Goal: Information Seeking & Learning: Learn about a topic

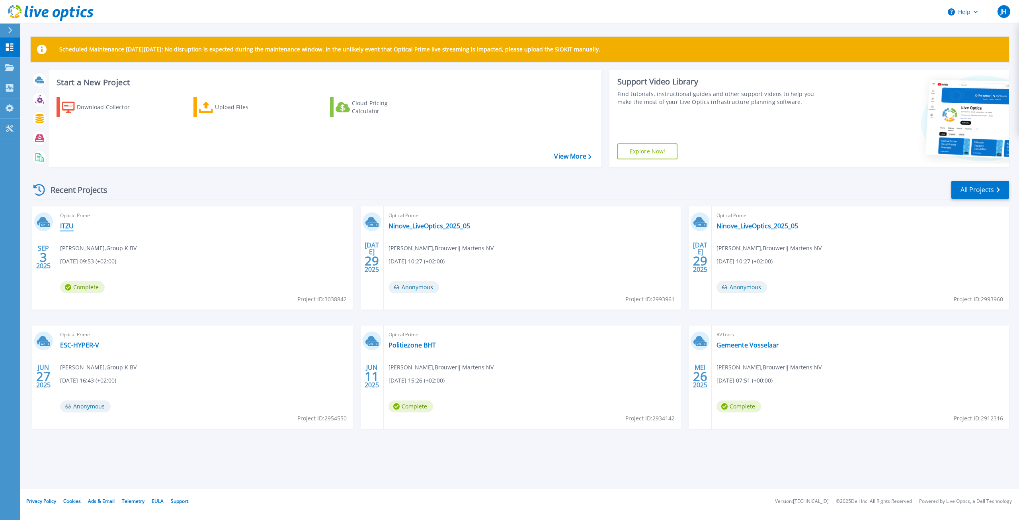
click at [64, 227] on link "ITZU" at bounding box center [67, 226] width 14 height 8
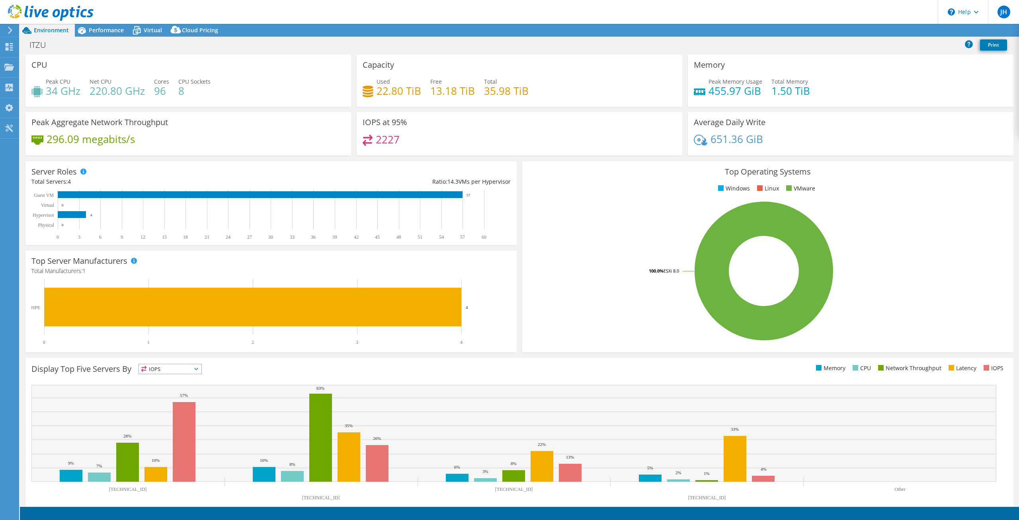
select select "USD"
click at [106, 34] on div "Performance" at bounding box center [102, 30] width 55 height 13
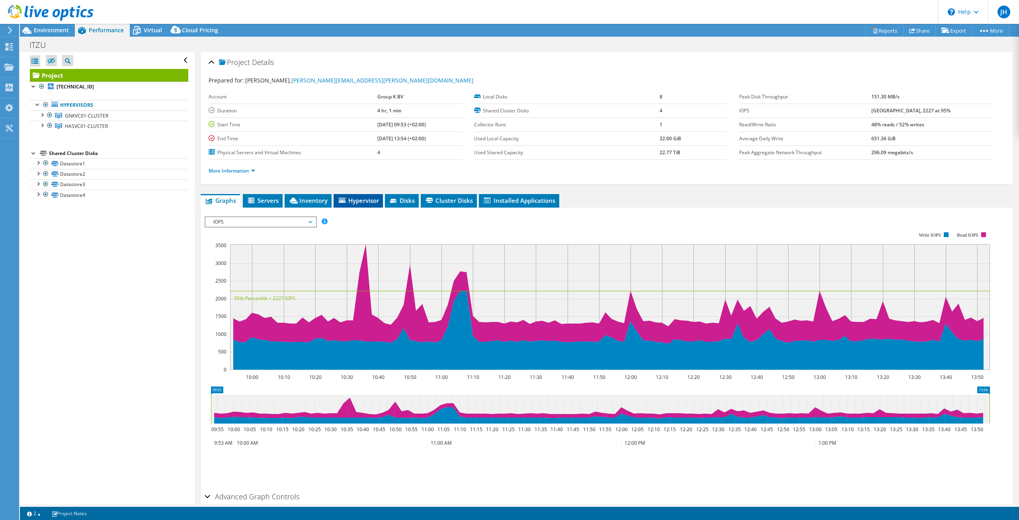
click at [354, 199] on span "Hypervisor" at bounding box center [358, 200] width 41 height 8
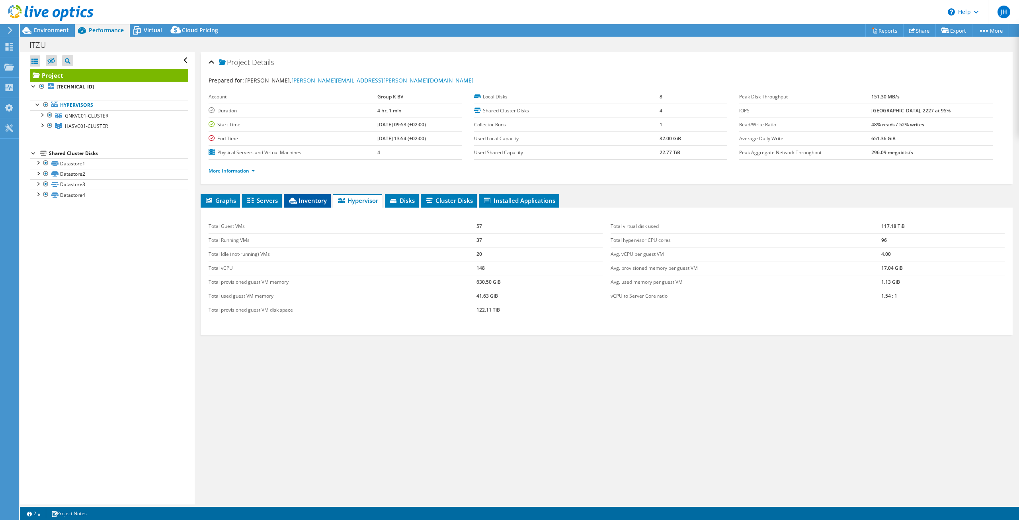
click at [311, 194] on li "Inventory" at bounding box center [307, 201] width 47 height 14
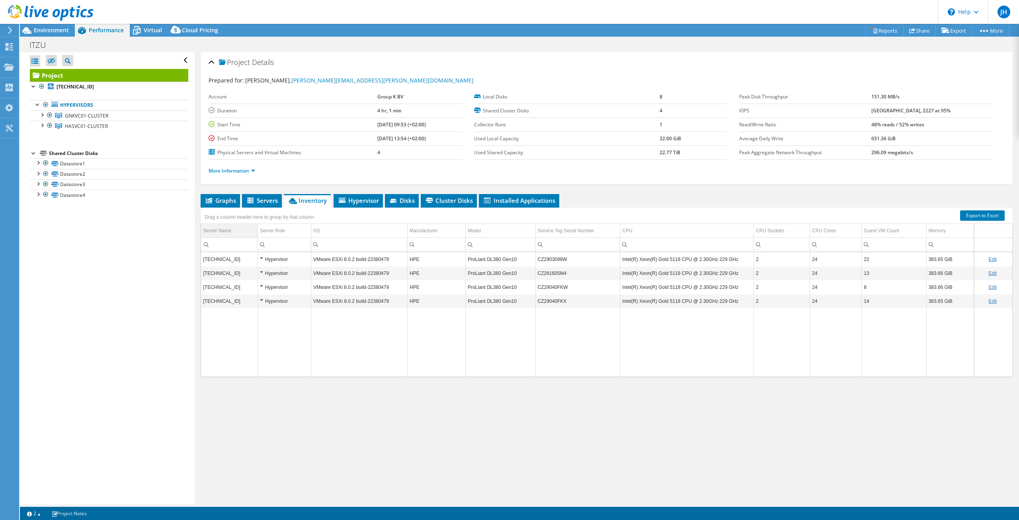
click at [223, 231] on div "Server Name" at bounding box center [217, 231] width 28 height 10
click at [272, 300] on div "Hypervisor" at bounding box center [284, 301] width 49 height 10
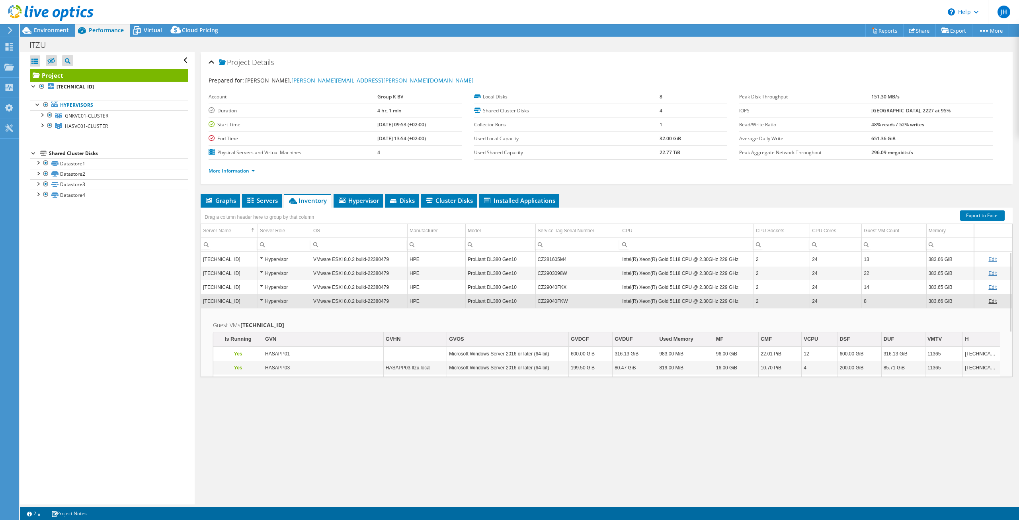
click at [264, 298] on div "Hypervisor" at bounding box center [284, 301] width 49 height 10
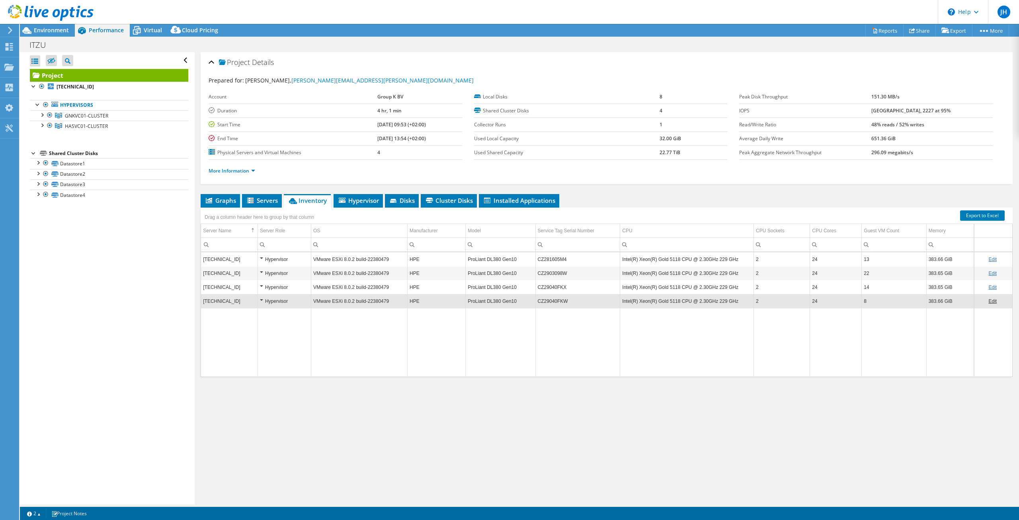
click at [264, 298] on div "Hypervisor" at bounding box center [284, 301] width 49 height 10
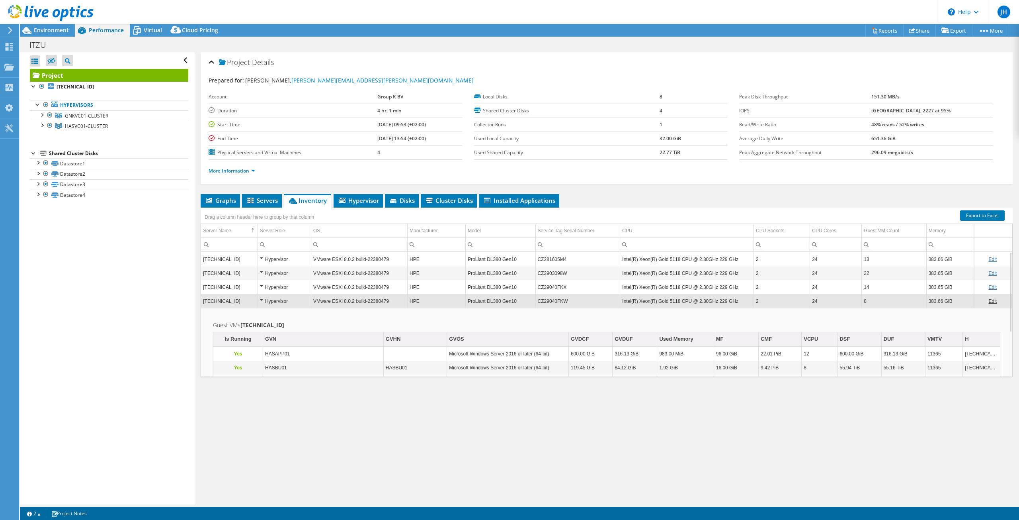
click at [264, 298] on div "Hypervisor" at bounding box center [284, 301] width 49 height 10
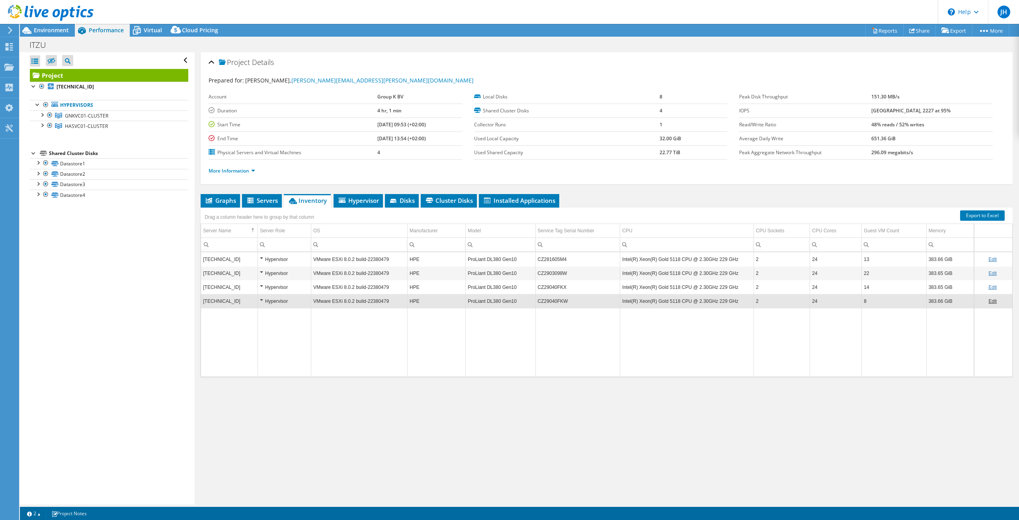
click at [262, 299] on div "Hypervisor" at bounding box center [284, 301] width 49 height 10
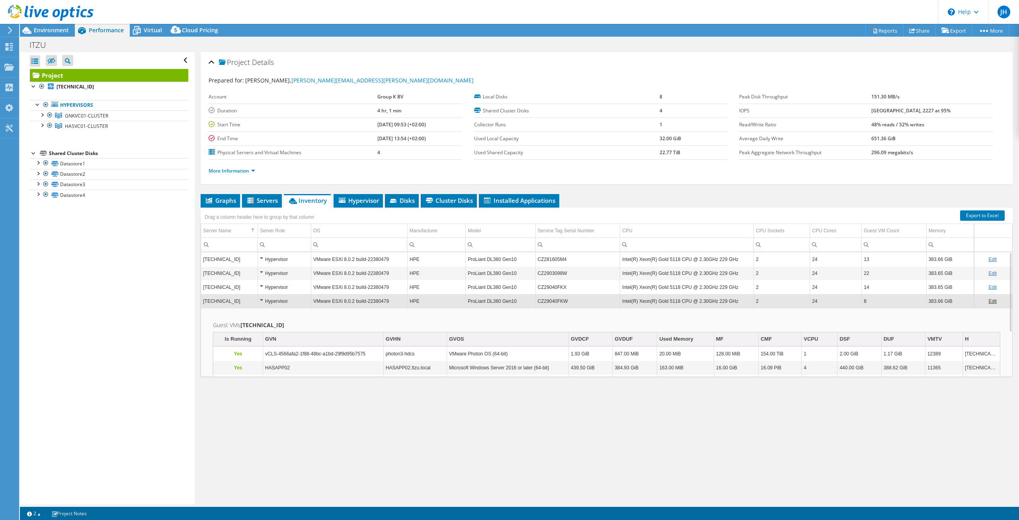
click at [262, 299] on div "Hypervisor" at bounding box center [284, 301] width 49 height 10
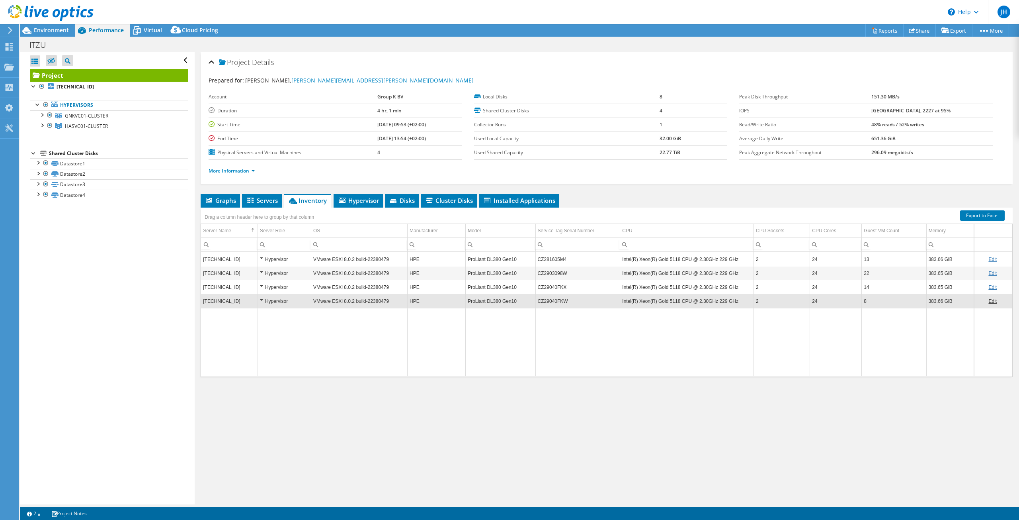
click at [265, 289] on div "Hypervisor" at bounding box center [284, 287] width 49 height 10
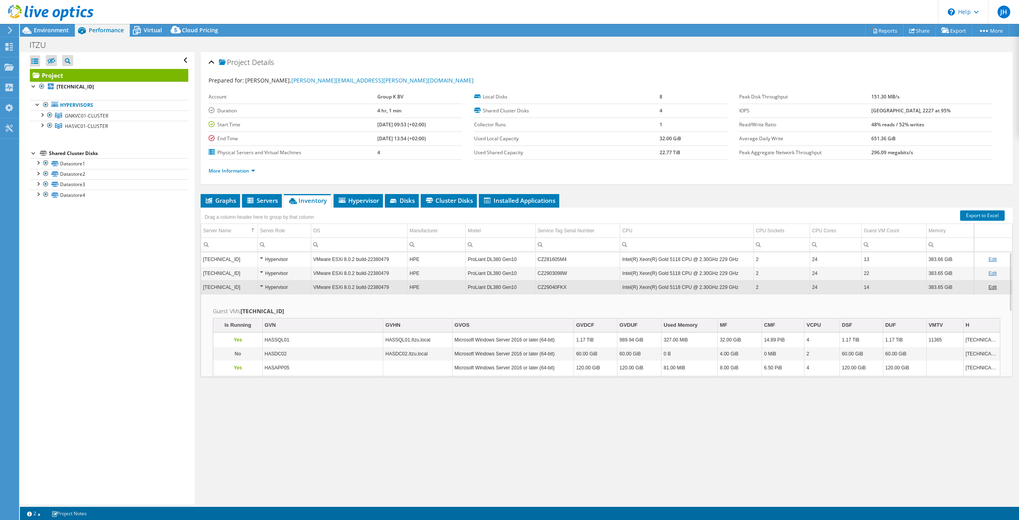
click at [269, 286] on div "Hypervisor" at bounding box center [284, 287] width 49 height 10
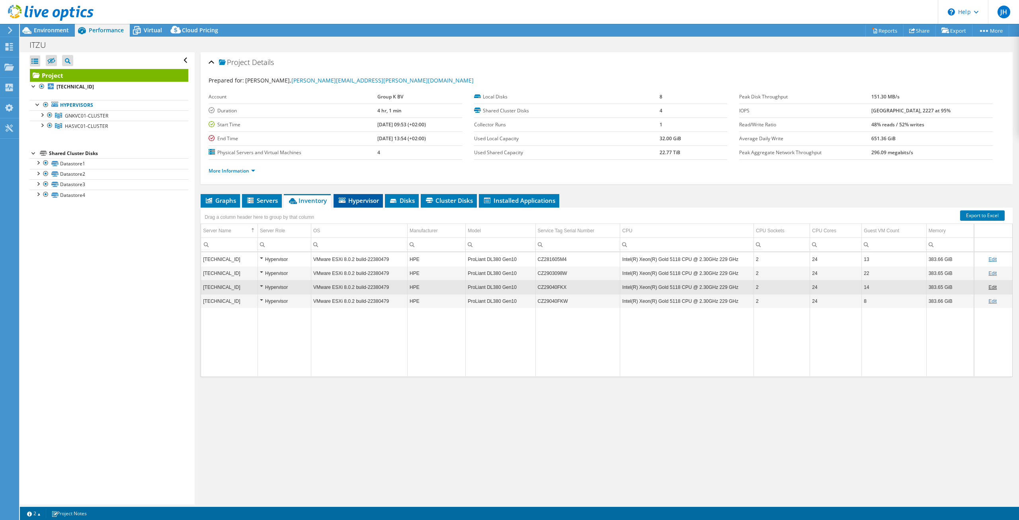
click at [363, 201] on span "Hypervisor" at bounding box center [358, 200] width 41 height 8
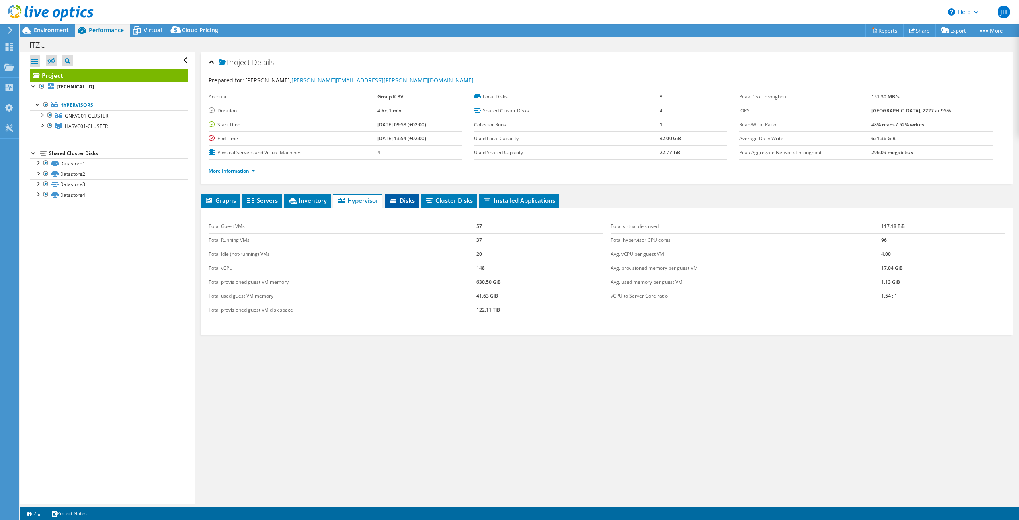
click at [403, 199] on span "Disks" at bounding box center [402, 200] width 26 height 8
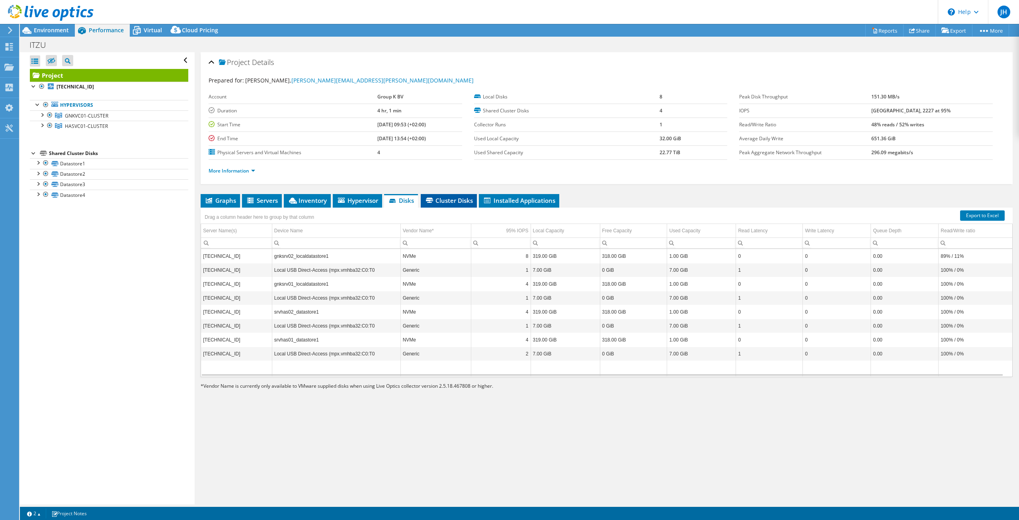
click at [457, 198] on span "Cluster Disks" at bounding box center [449, 200] width 48 height 8
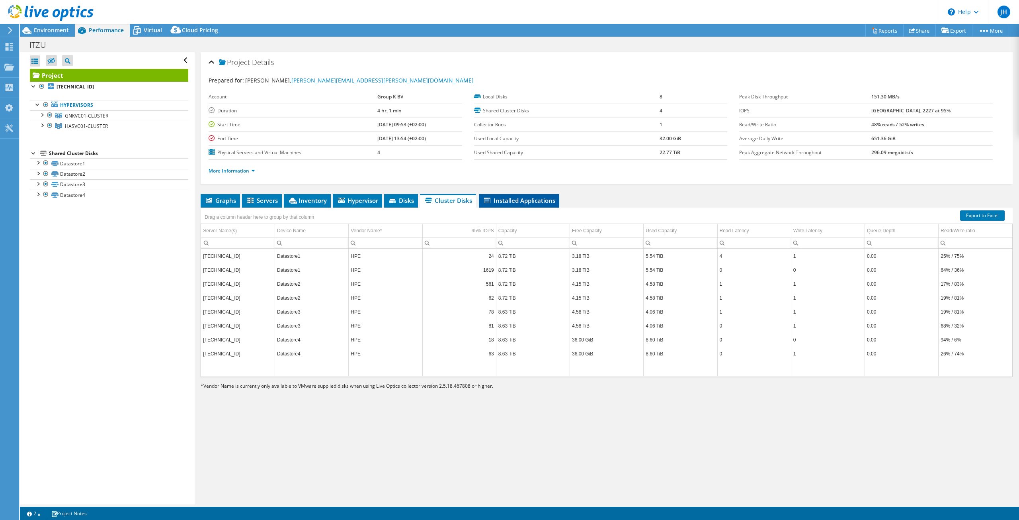
click at [509, 196] on li "Installed Applications" at bounding box center [519, 201] width 80 height 14
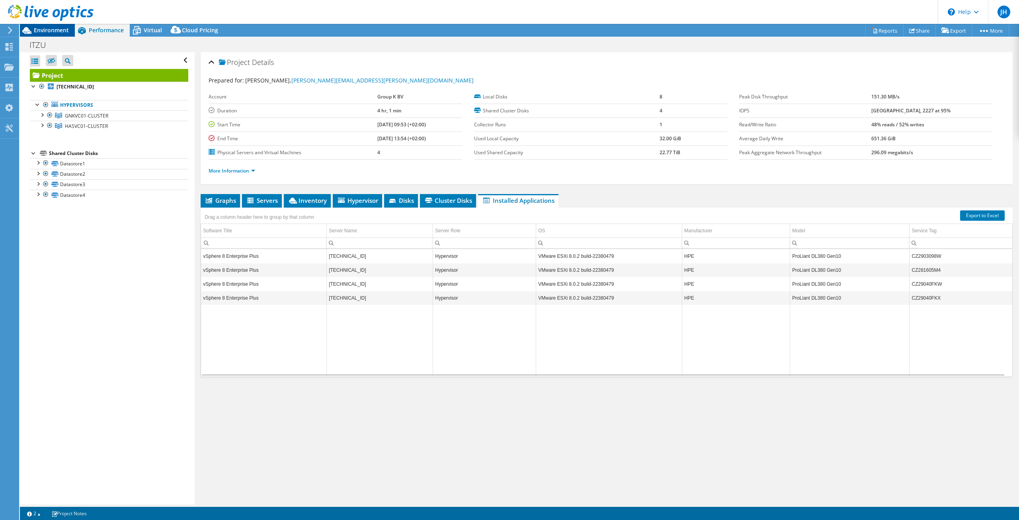
click at [58, 31] on span "Environment" at bounding box center [51, 30] width 35 height 8
